Goal: Transaction & Acquisition: Purchase product/service

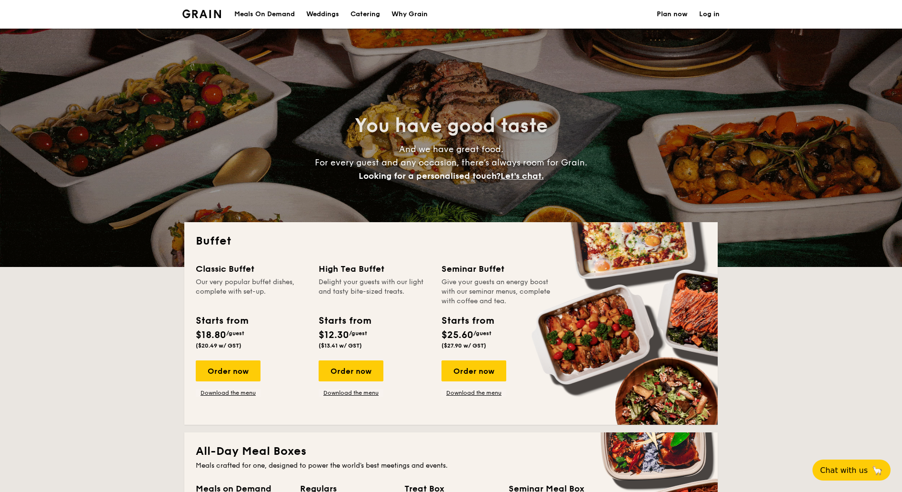
select select
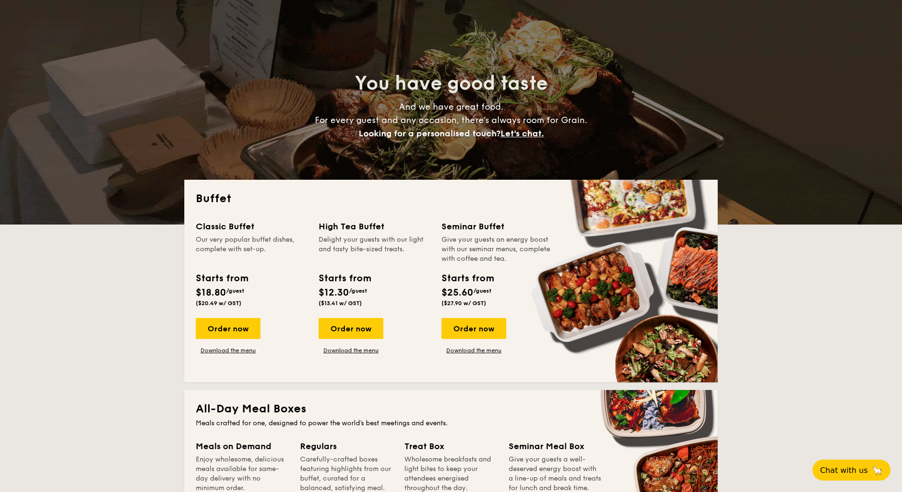
scroll to position [63, 0]
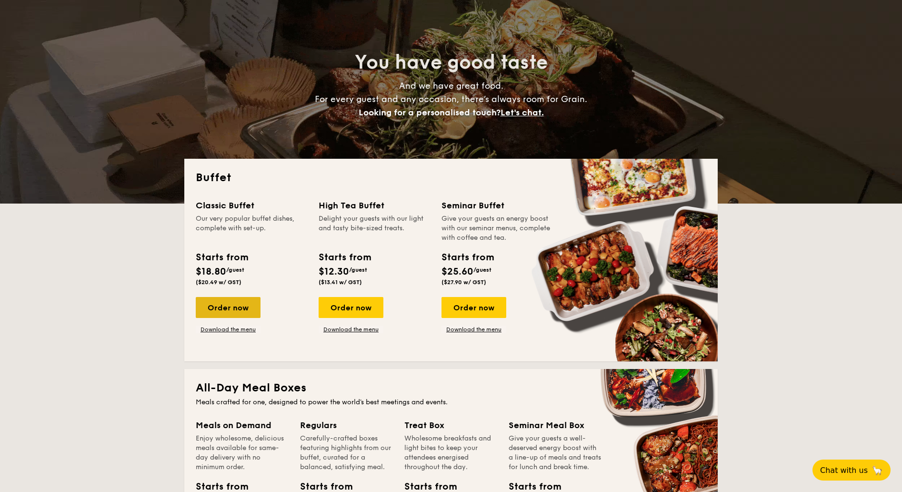
click at [235, 309] on div "Order now" at bounding box center [228, 307] width 65 height 21
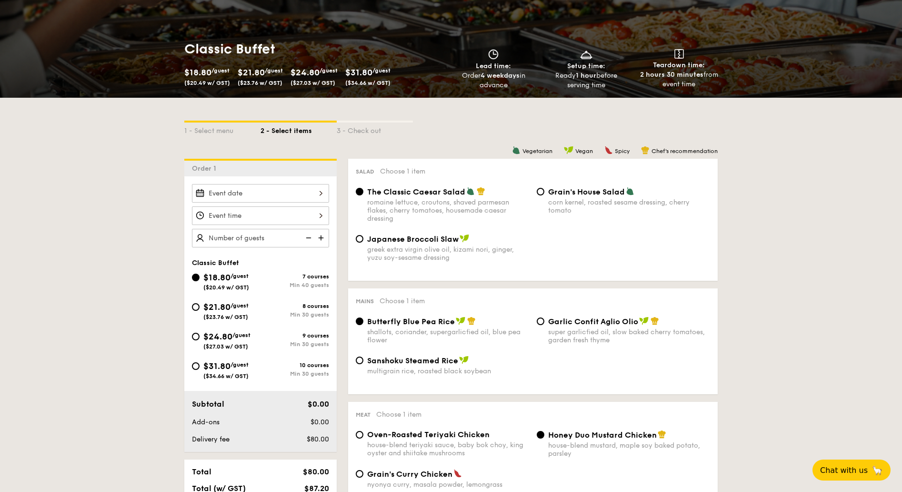
scroll to position [126, 0]
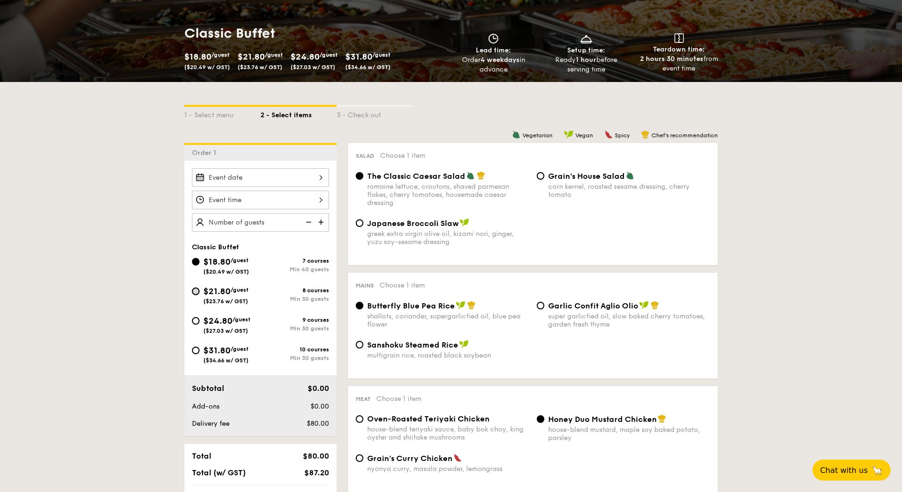
click at [195, 291] on input "$21.80 /guest ($23.76 w/ GST) 8 courses Min 30 guests" at bounding box center [196, 291] width 8 height 8
radio input "true"
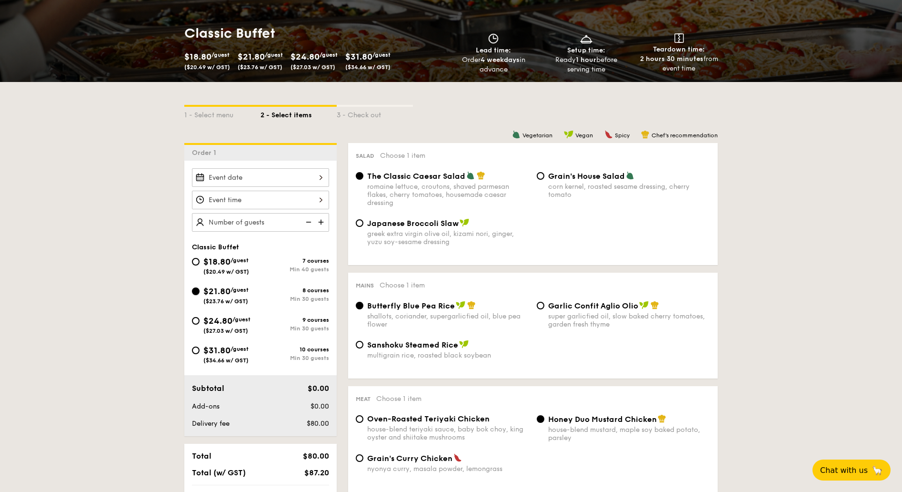
radio input "true"
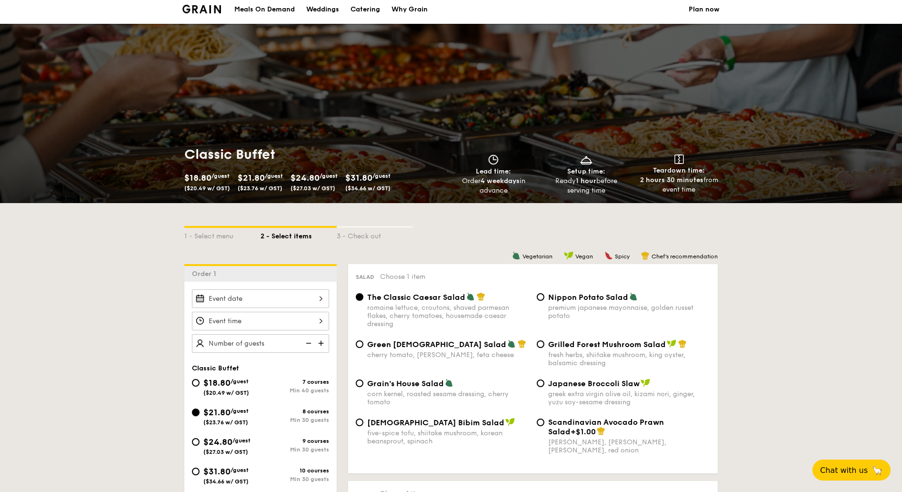
scroll to position [0, 0]
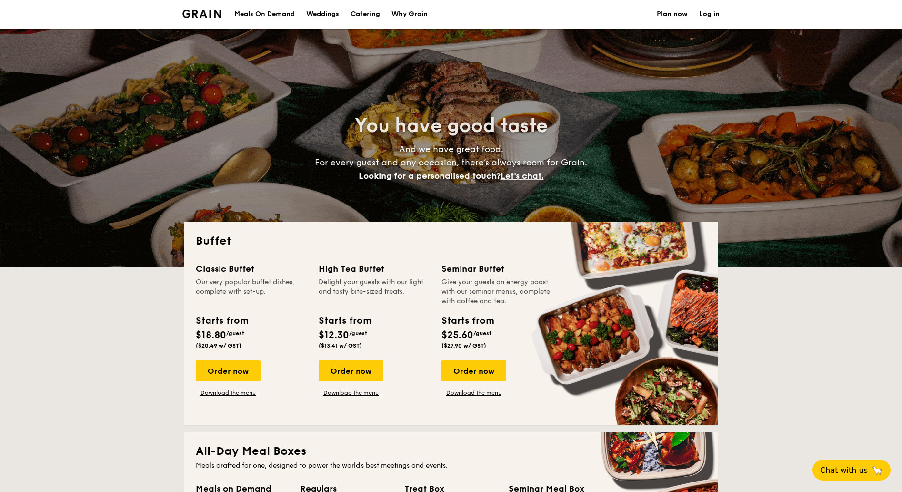
select select
click at [412, 14] on div "Why Grain" at bounding box center [410, 14] width 36 height 29
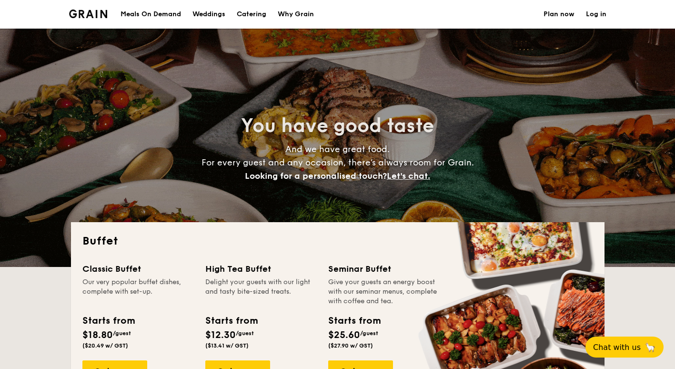
select select
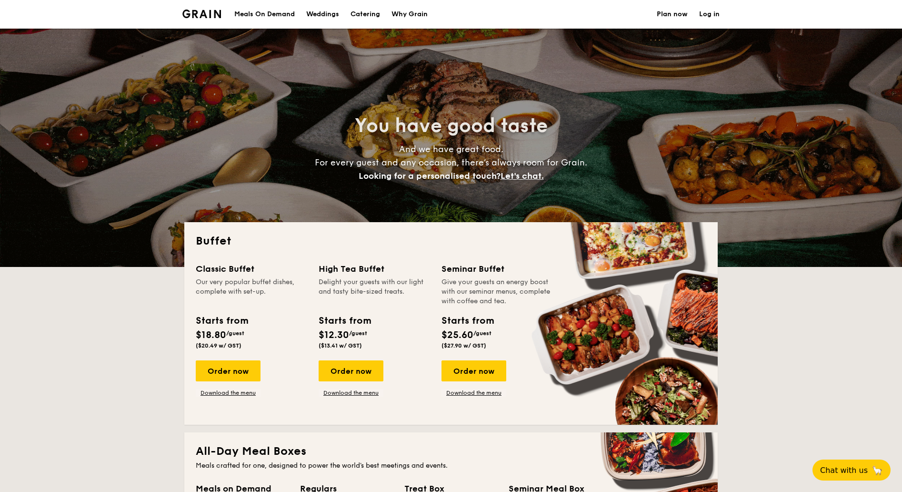
select select
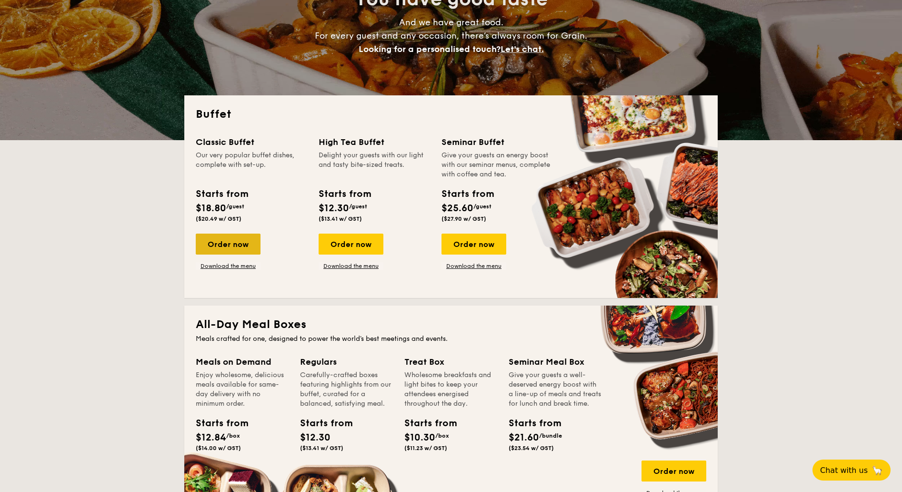
click at [226, 237] on div "Order now" at bounding box center [228, 243] width 65 height 21
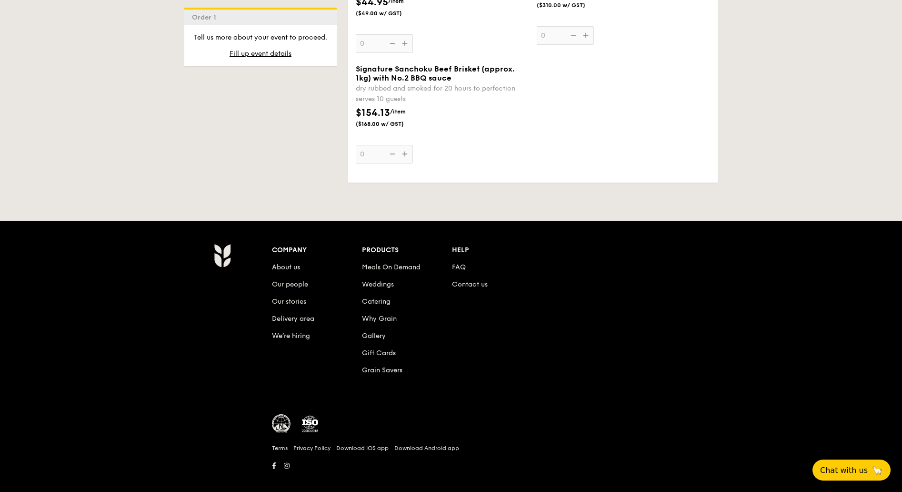
scroll to position [1225, 0]
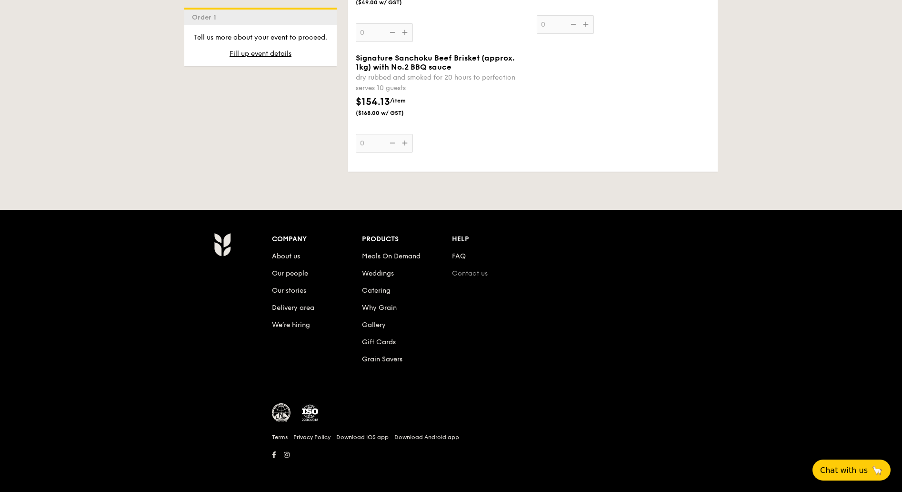
click at [478, 271] on link "Contact us" at bounding box center [470, 273] width 36 height 8
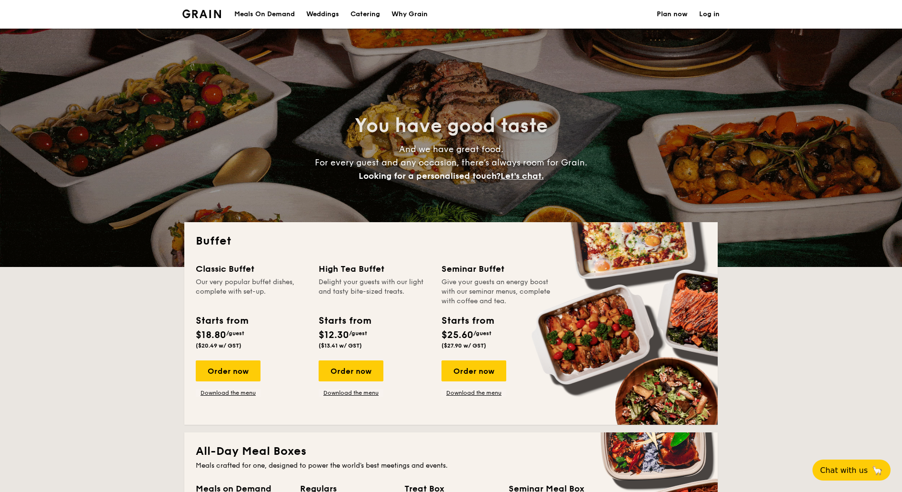
select select
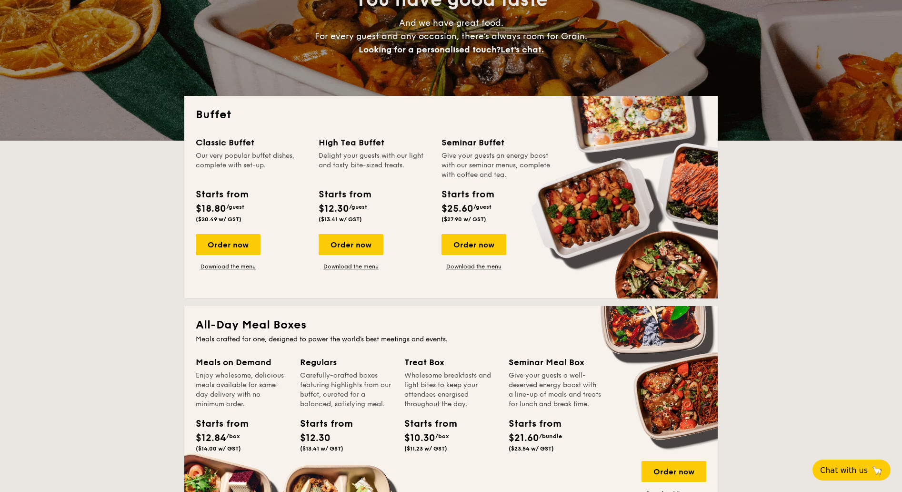
scroll to position [127, 0]
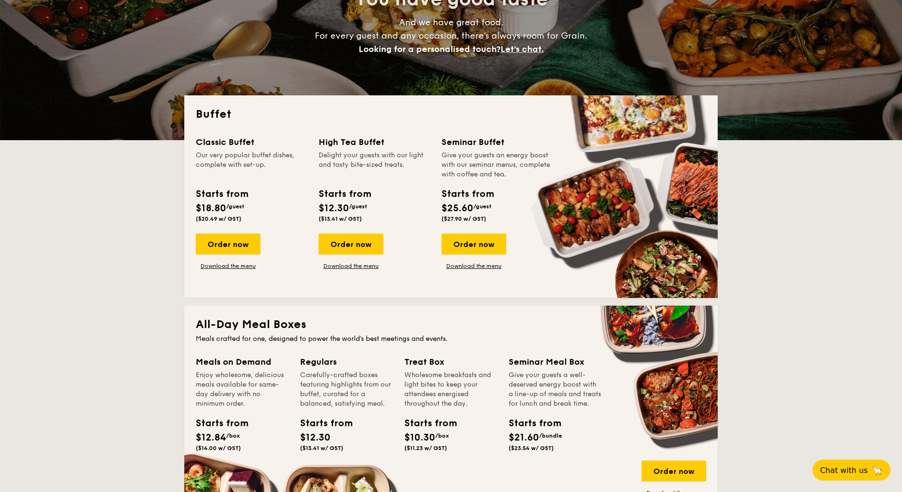
click at [242, 240] on div "Order now" at bounding box center [228, 243] width 65 height 21
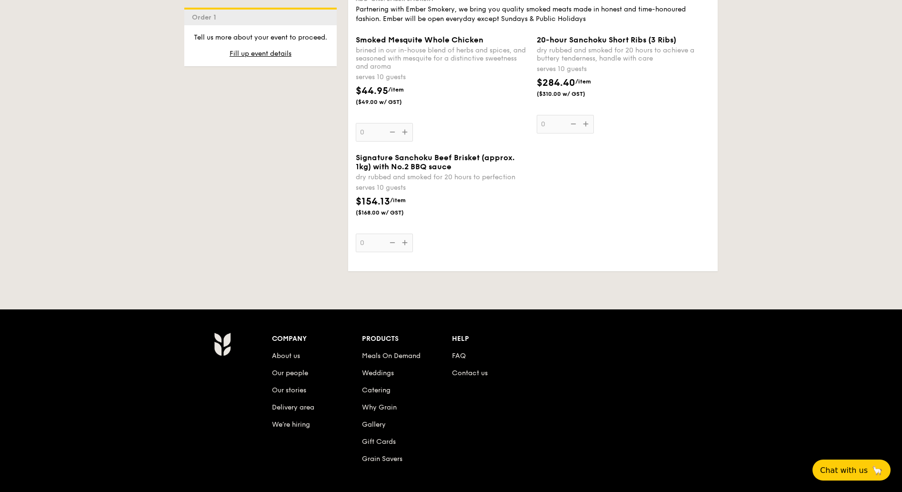
scroll to position [1136, 0]
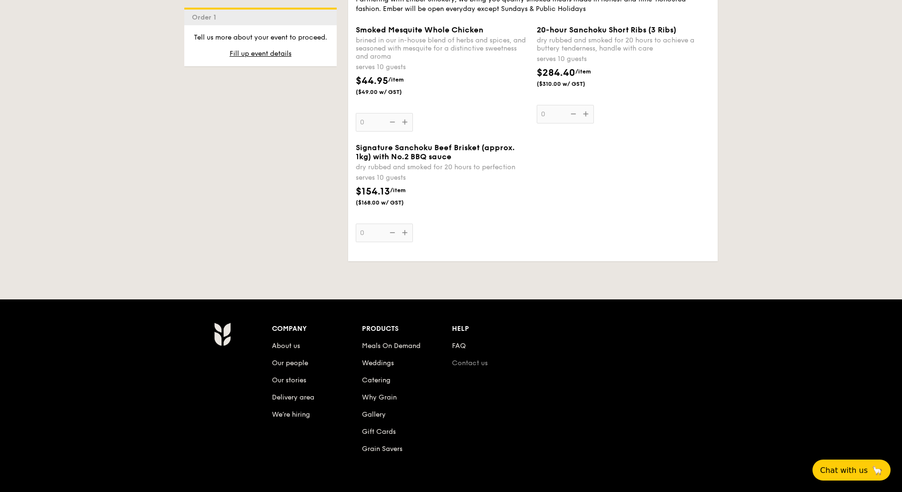
click at [464, 359] on link "Contact us" at bounding box center [470, 363] width 36 height 8
